Goal: Book appointment/travel/reservation

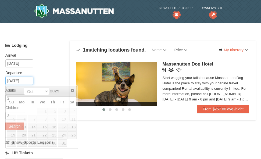
click at [23, 83] on input "10/12/2025" at bounding box center [19, 81] width 28 height 8
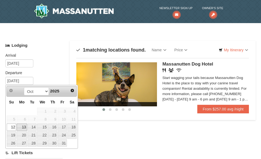
click at [24, 124] on link "13" at bounding box center [22, 128] width 10 height 8
type input "[DATE]"
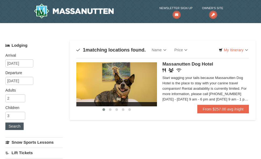
click at [13, 127] on button "Search" at bounding box center [14, 127] width 18 height 8
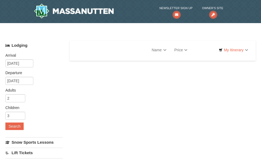
select select "10"
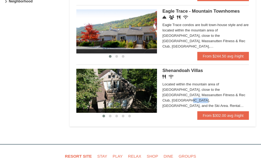
scroll to position [303, 0]
click at [177, 68] on span "Shenandoah Villas" at bounding box center [183, 70] width 41 height 5
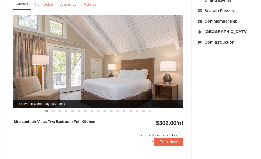
scroll to position [218, 0]
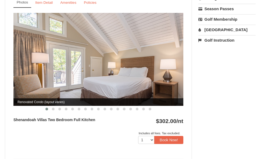
click at [97, 84] on img at bounding box center [98, 59] width 170 height 93
click at [53, 110] on span at bounding box center [53, 109] width 3 height 3
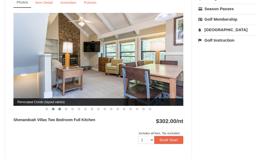
click at [60, 110] on span at bounding box center [59, 109] width 3 height 3
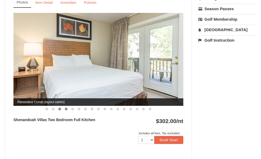
click at [65, 110] on button at bounding box center [66, 109] width 6 height 5
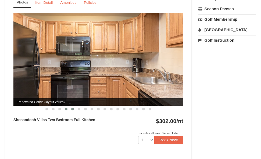
click at [73, 110] on span at bounding box center [72, 109] width 3 height 3
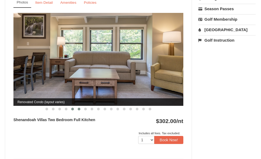
click at [79, 110] on span at bounding box center [79, 109] width 3 height 3
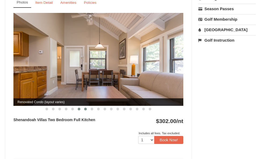
click at [83, 111] on button at bounding box center [85, 109] width 6 height 5
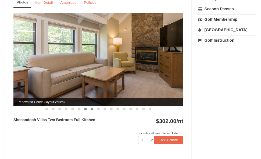
click at [95, 109] on button at bounding box center [92, 109] width 6 height 5
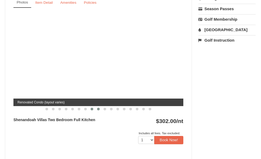
click at [101, 109] on button at bounding box center [98, 109] width 6 height 5
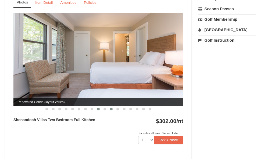
click at [109, 108] on button at bounding box center [111, 109] width 6 height 5
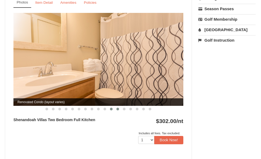
click at [118, 109] on span at bounding box center [118, 109] width 3 height 3
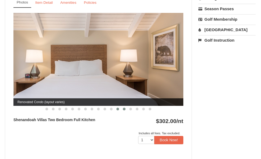
click at [126, 111] on button at bounding box center [124, 109] width 6 height 5
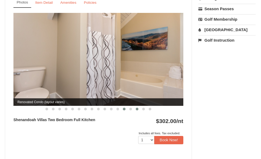
click at [135, 109] on button at bounding box center [137, 109] width 6 height 5
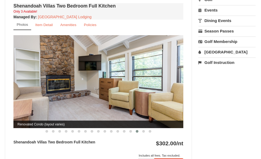
scroll to position [196, 0]
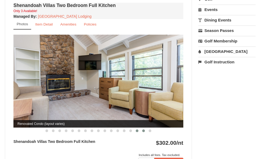
click at [143, 133] on button at bounding box center [144, 130] width 6 height 5
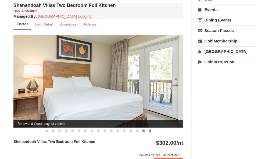
click at [148, 133] on button at bounding box center [150, 130] width 6 height 5
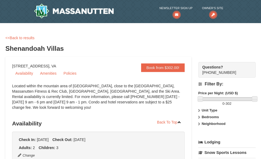
scroll to position [3, 0]
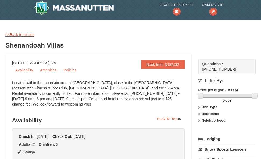
click at [21, 36] on link "<<Back to results" at bounding box center [19, 35] width 29 height 4
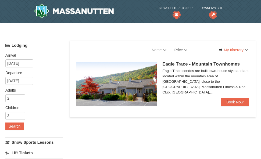
select select "10"
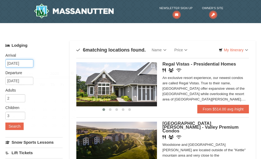
click at [22, 65] on input "[DATE]" at bounding box center [19, 64] width 28 height 8
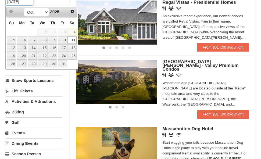
scroll to position [61, 0]
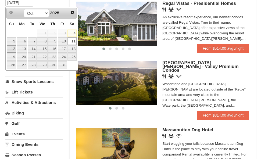
click at [12, 51] on link "12" at bounding box center [11, 50] width 9 height 8
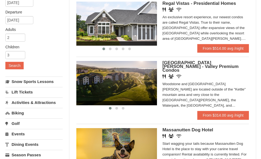
scroll to position [44, 0]
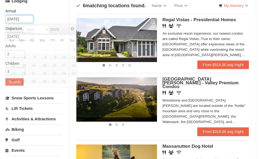
click at [17, 19] on input "10/12/2025" at bounding box center [19, 19] width 28 height 8
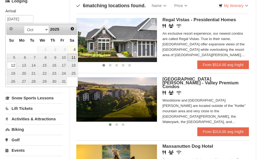
click at [72, 57] on link "11" at bounding box center [72, 58] width 9 height 8
type input "[DATE]"
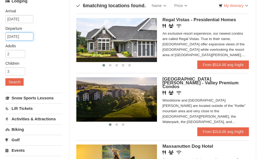
click at [14, 35] on input "[DATE]" at bounding box center [19, 37] width 28 height 8
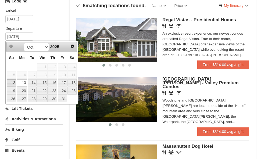
click at [13, 83] on link "12" at bounding box center [11, 83] width 9 height 8
type input "[DATE]"
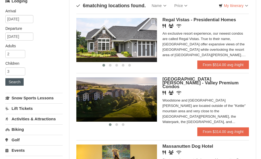
click at [13, 83] on button "Search" at bounding box center [14, 82] width 18 height 8
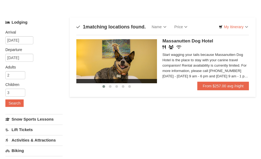
scroll to position [26, 0]
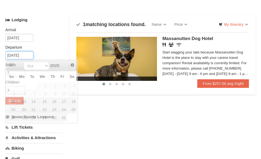
click at [25, 55] on input "[DATE]" at bounding box center [19, 55] width 28 height 8
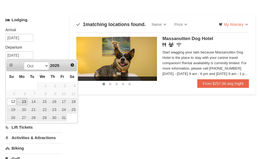
click at [22, 102] on link "13" at bounding box center [22, 102] width 10 height 8
type input "[DATE]"
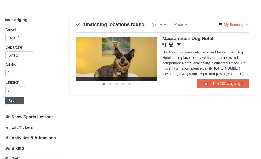
click at [22, 102] on button "Search" at bounding box center [14, 101] width 18 height 8
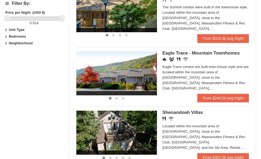
scroll to position [261, 0]
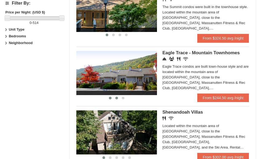
click at [116, 97] on span at bounding box center [117, 98] width 3 height 3
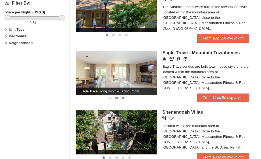
click at [123, 96] on button at bounding box center [123, 98] width 6 height 5
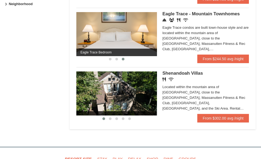
scroll to position [301, 0]
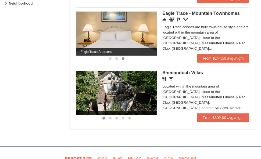
click at [142, 39] on img at bounding box center [116, 34] width 81 height 44
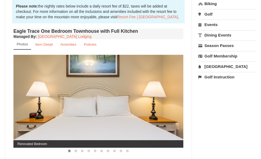
scroll to position [182, 0]
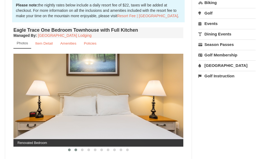
click at [74, 151] on button at bounding box center [76, 150] width 6 height 5
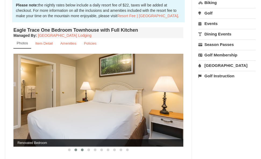
click at [82, 151] on span at bounding box center [82, 150] width 3 height 3
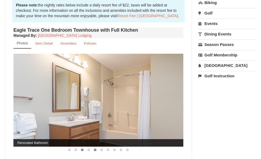
click at [93, 150] on button at bounding box center [95, 150] width 6 height 5
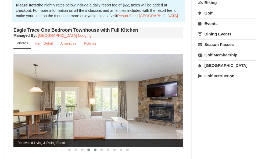
click at [88, 150] on span at bounding box center [89, 150] width 3 height 3
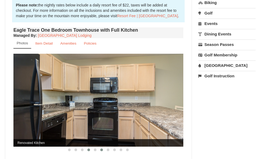
click at [102, 151] on span at bounding box center [101, 150] width 3 height 3
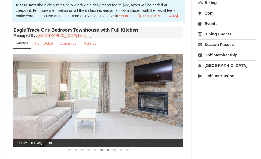
click at [106, 151] on button at bounding box center [108, 150] width 6 height 5
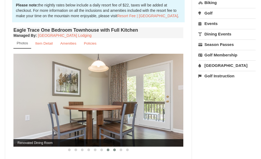
click at [113, 150] on span at bounding box center [114, 150] width 3 height 3
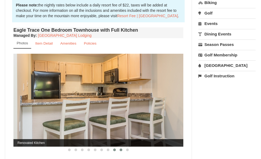
click at [118, 151] on button at bounding box center [121, 150] width 6 height 5
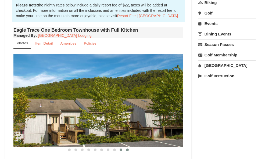
click at [126, 151] on span at bounding box center [127, 150] width 3 height 3
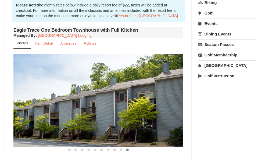
drag, startPoint x: 50, startPoint y: 43, endPoint x: 61, endPoint y: 32, distance: 14.9
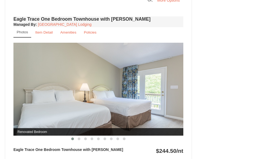
scroll to position [414, 0]
click at [80, 138] on span at bounding box center [79, 139] width 3 height 3
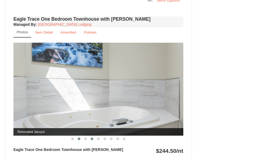
click at [91, 140] on span at bounding box center [92, 139] width 3 height 3
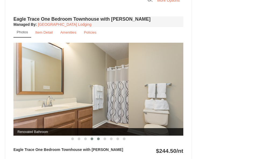
click at [99, 140] on span at bounding box center [98, 139] width 3 height 3
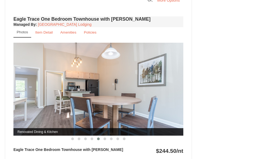
click at [101, 140] on button at bounding box center [98, 139] width 6 height 5
click at [106, 139] on span at bounding box center [105, 139] width 3 height 3
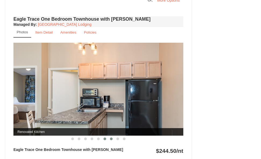
click at [110, 138] on button at bounding box center [111, 139] width 6 height 5
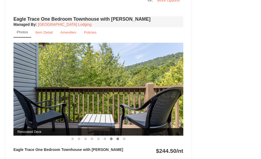
click at [117, 141] on button at bounding box center [118, 139] width 6 height 5
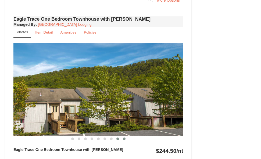
click at [125, 140] on span at bounding box center [124, 139] width 3 height 3
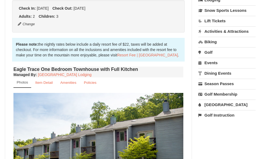
scroll to position [143, 0]
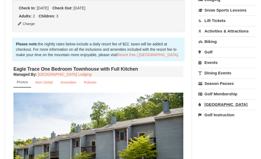
click at [222, 105] on link "[GEOGRAPHIC_DATA]" at bounding box center [227, 105] width 57 height 10
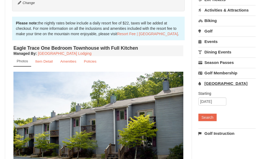
scroll to position [172, 0]
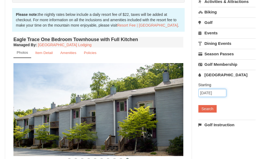
click at [211, 92] on input "[DATE]" at bounding box center [213, 93] width 28 height 8
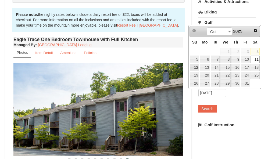
click at [193, 68] on link "12" at bounding box center [194, 68] width 9 height 8
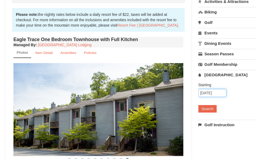
click at [207, 94] on input "10/12/2025" at bounding box center [213, 93] width 28 height 8
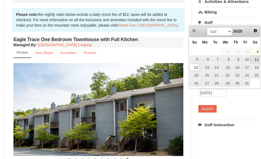
click at [256, 60] on link "11" at bounding box center [255, 60] width 9 height 8
type input "[DATE]"
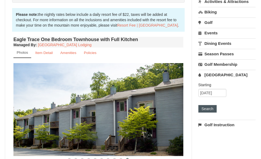
click at [215, 111] on button "Search" at bounding box center [208, 109] width 18 height 8
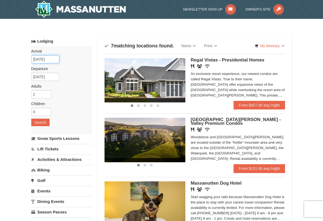
click at [53, 62] on input "10/06/2025" at bounding box center [45, 59] width 28 height 8
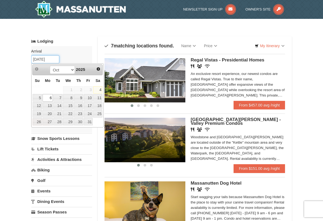
click at [53, 62] on input "10/06/2025" at bounding box center [45, 59] width 28 height 8
click at [96, 97] on link "11" at bounding box center [97, 98] width 9 height 8
type input "[DATE]"
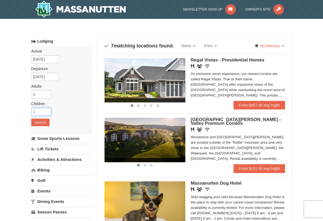
click at [47, 111] on input "1" at bounding box center [41, 112] width 20 height 8
click at [47, 111] on input "2" at bounding box center [41, 112] width 20 height 8
type input "3"
click at [47, 111] on input "3" at bounding box center [41, 112] width 20 height 8
click at [40, 126] on button "Search" at bounding box center [40, 122] width 18 height 8
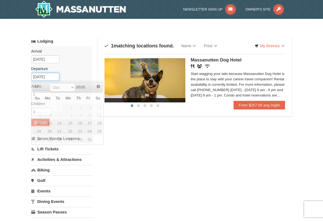
click at [53, 77] on input "[DATE]" at bounding box center [45, 77] width 28 height 8
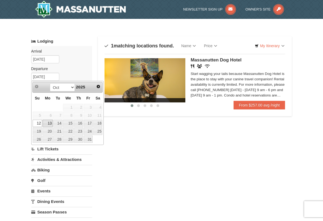
click at [50, 121] on link "13" at bounding box center [48, 124] width 10 height 8
type input "[DATE]"
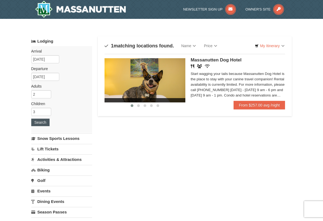
click at [43, 123] on button "Search" at bounding box center [40, 122] width 18 height 8
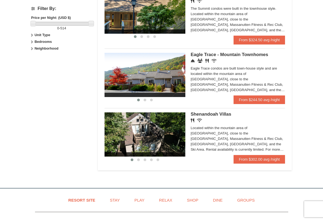
scroll to position [257, 0]
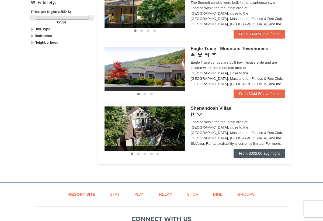
click at [258, 151] on link "From $302.00 avg /night" at bounding box center [259, 153] width 52 height 9
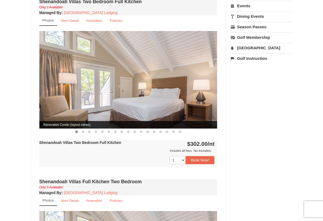
scroll to position [148, 0]
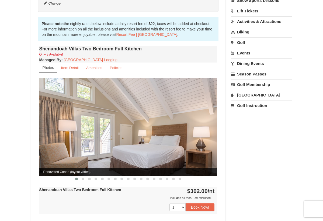
click at [156, 137] on img at bounding box center [128, 126] width 178 height 97
click at [128, 120] on img at bounding box center [128, 126] width 178 height 97
click at [82, 177] on span at bounding box center [83, 178] width 3 height 3
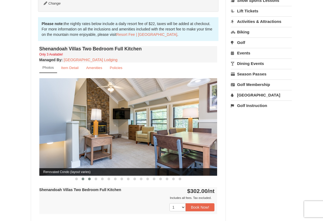
click at [88, 176] on button at bounding box center [89, 178] width 6 height 5
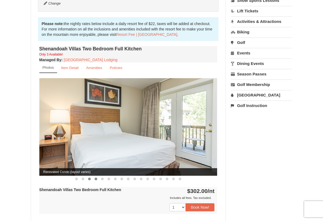
click at [97, 177] on span at bounding box center [96, 178] width 3 height 3
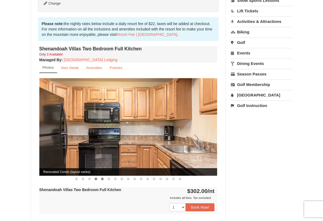
click at [102, 177] on span at bounding box center [102, 178] width 3 height 3
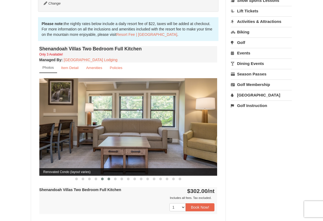
click at [107, 177] on span at bounding box center [108, 178] width 3 height 3
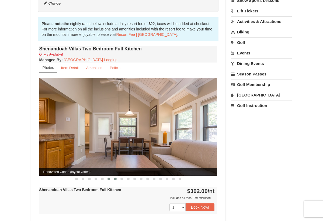
click at [114, 176] on button at bounding box center [115, 178] width 6 height 5
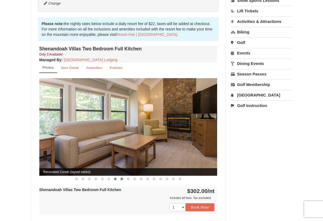
click at [121, 177] on span at bounding box center [121, 178] width 3 height 3
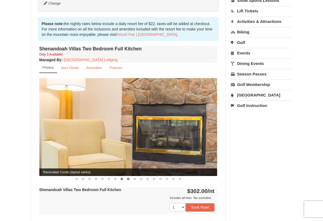
click at [129, 177] on span at bounding box center [128, 178] width 3 height 3
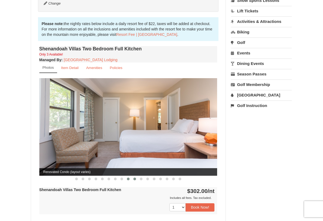
click at [135, 177] on span at bounding box center [134, 178] width 3 height 3
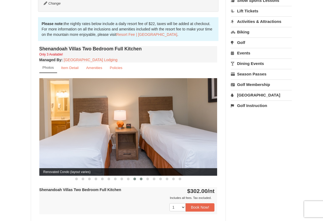
click at [141, 177] on span at bounding box center [141, 178] width 3 height 3
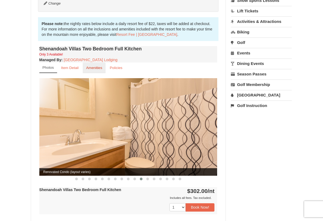
click at [96, 66] on small "Amenities" at bounding box center [94, 68] width 16 height 4
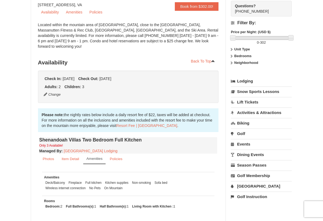
scroll to position [65, 0]
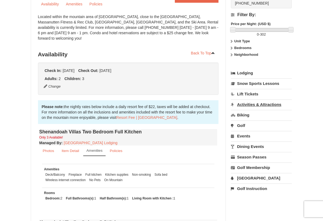
click at [263, 105] on link "Activities & Attractions" at bounding box center [261, 104] width 61 height 10
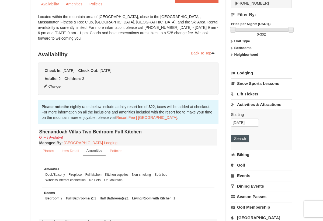
click at [235, 137] on button "Search" at bounding box center [240, 139] width 18 height 8
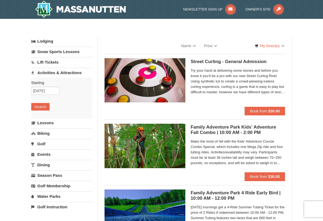
select select "10"
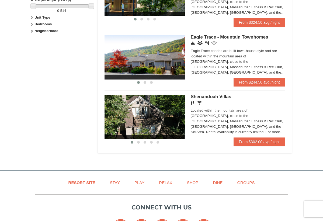
scroll to position [276, 0]
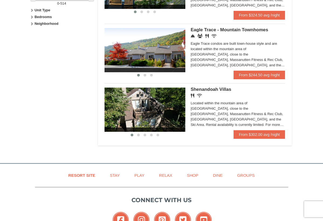
click at [203, 88] on span "Shenandoah Villas" at bounding box center [211, 89] width 41 height 5
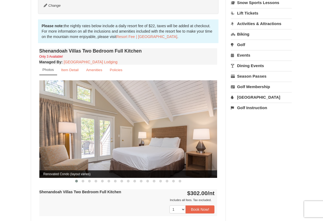
scroll to position [146, 0]
